Goal: Task Accomplishment & Management: Use online tool/utility

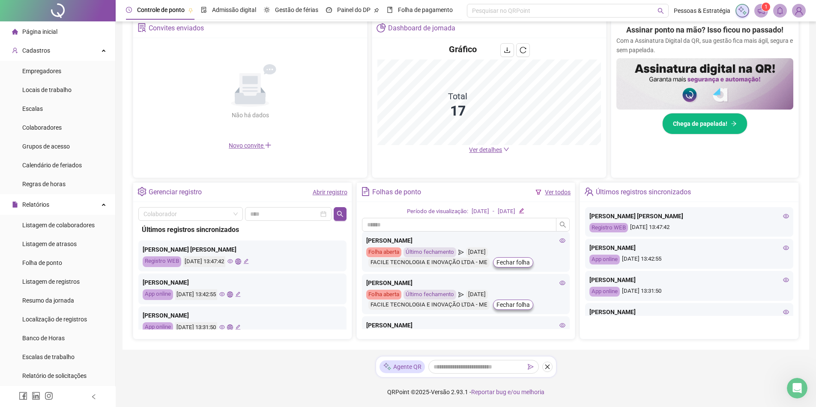
scroll to position [86, 0]
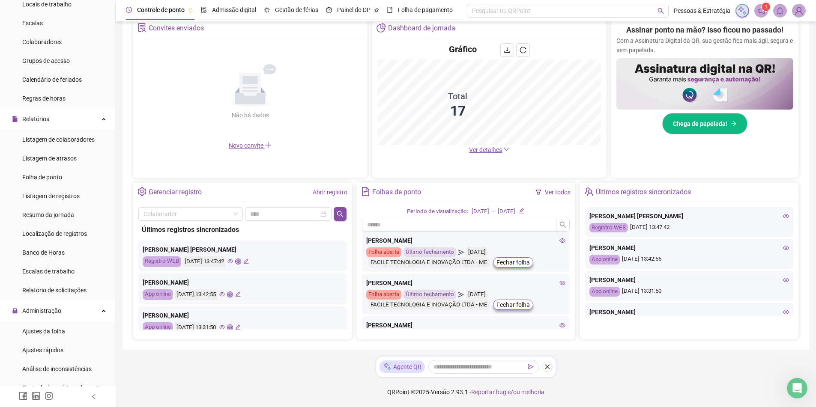
click at [801, 8] on img at bounding box center [798, 10] width 13 height 13
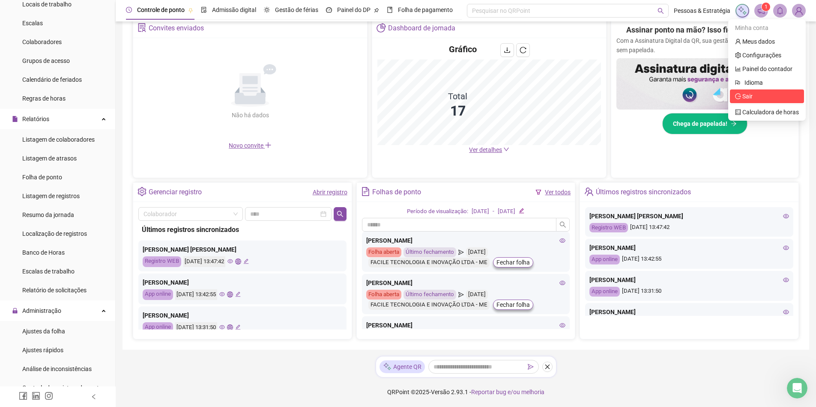
click at [753, 97] on span "Sair" at bounding box center [767, 96] width 64 height 9
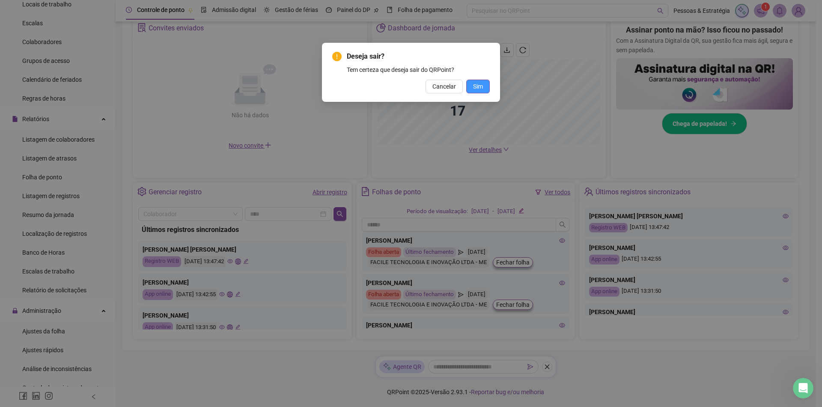
click at [478, 82] on span "Sim" at bounding box center [478, 86] width 10 height 9
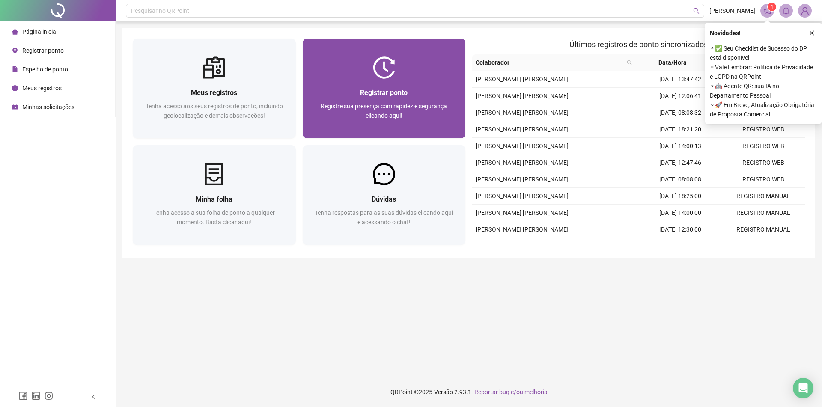
click at [360, 98] on div "Registrar ponto Registre sua presença com rapidez e segurança clicando aqui!" at bounding box center [384, 108] width 143 height 42
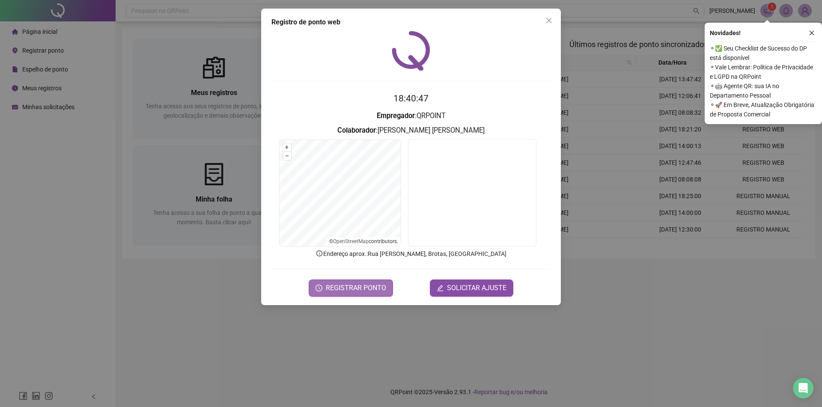
click at [373, 289] on span "REGISTRAR PONTO" at bounding box center [356, 288] width 60 height 10
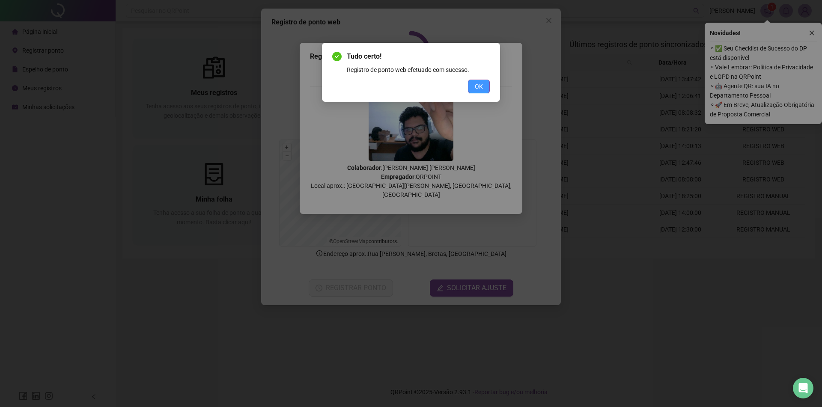
click at [479, 85] on span "OK" at bounding box center [479, 86] width 8 height 9
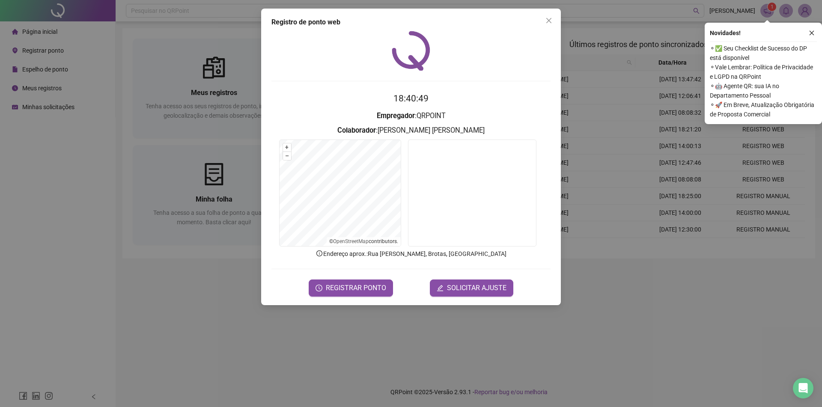
click at [546, 24] on button "Close" at bounding box center [549, 21] width 14 height 14
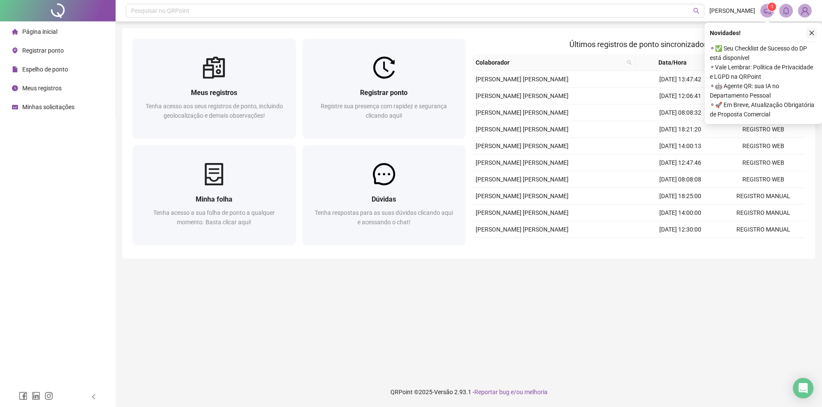
click at [816, 33] on button "button" at bounding box center [812, 33] width 10 height 10
